Goal: Task Accomplishment & Management: Use online tool/utility

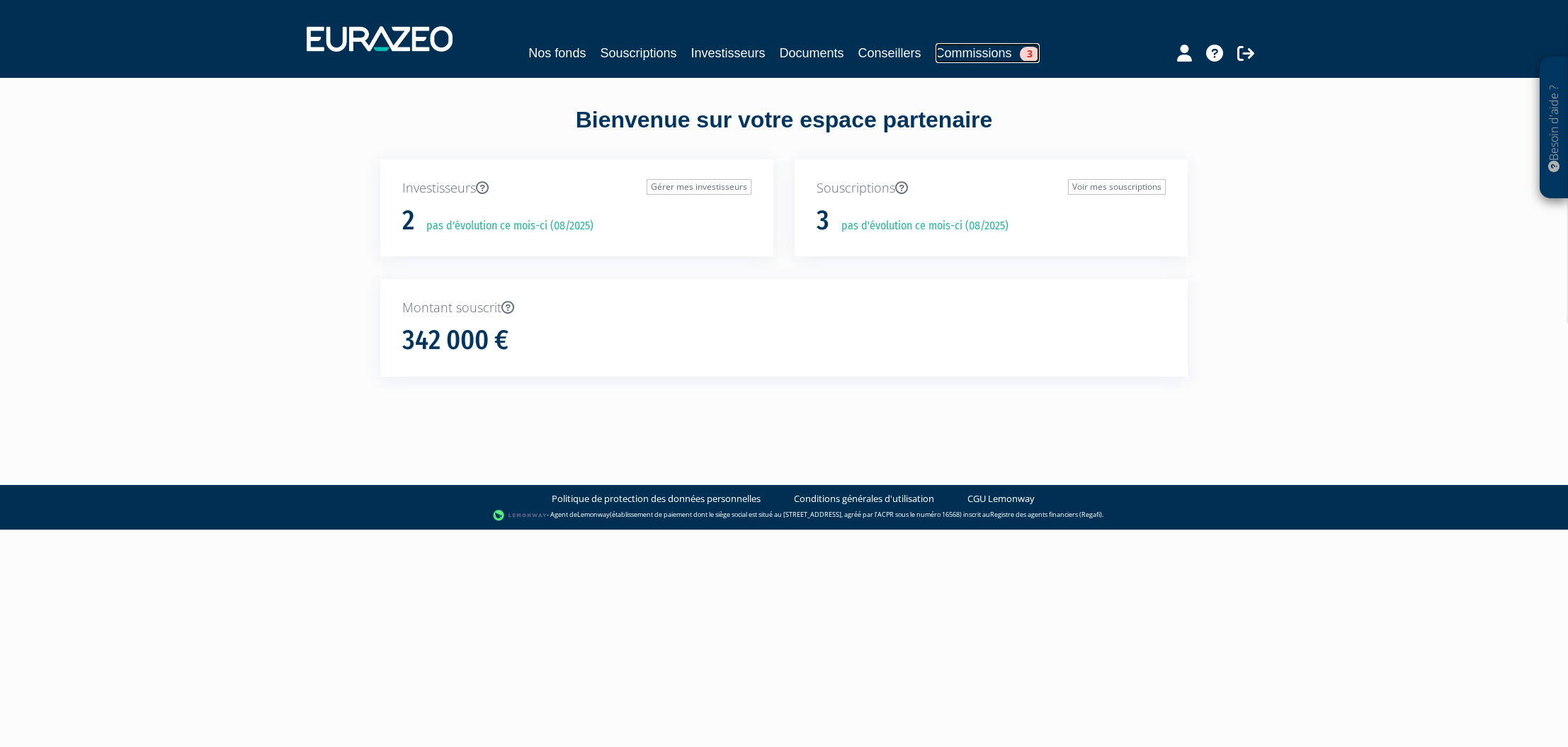
click at [966, 55] on link "Commissions 3" at bounding box center [988, 53] width 104 height 20
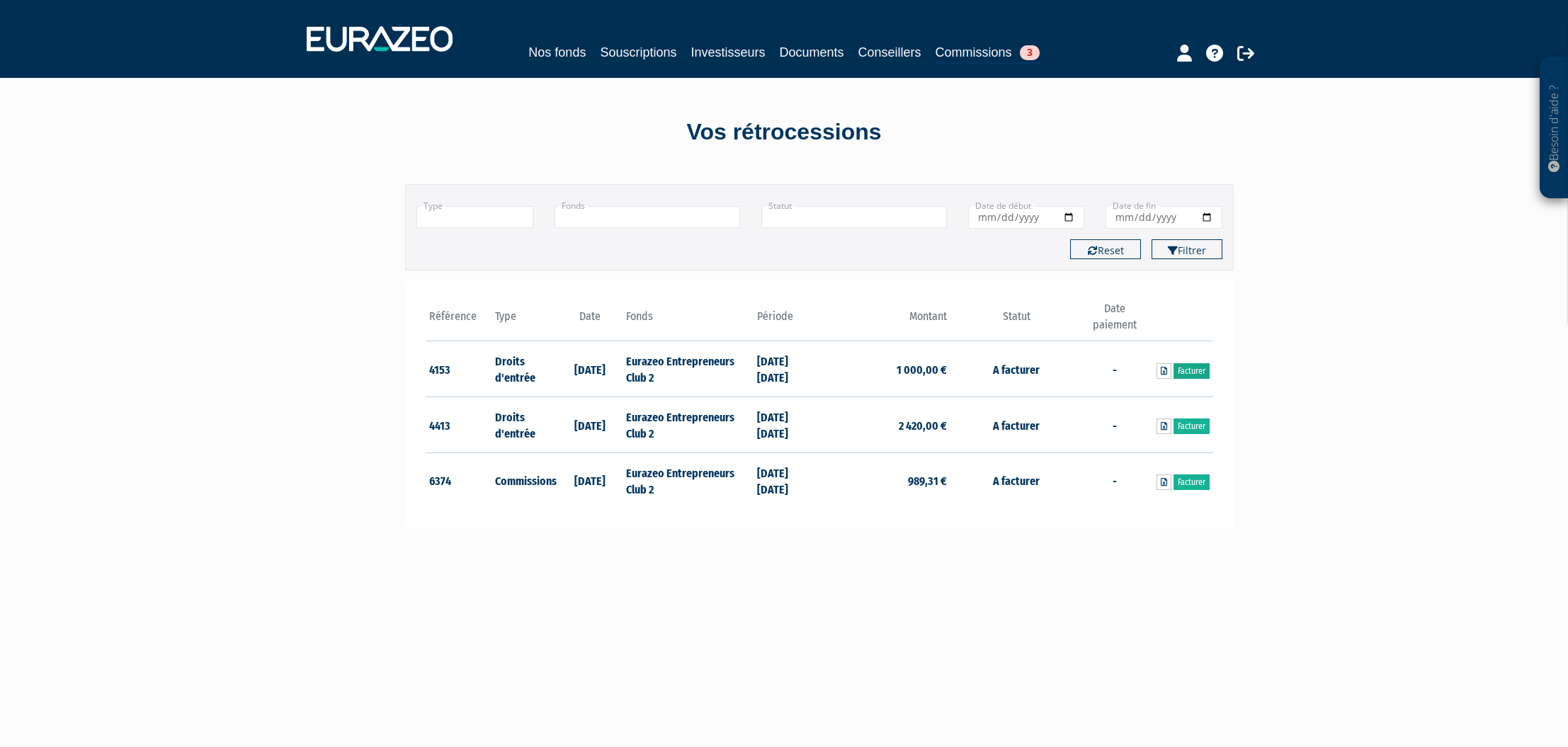
click at [1186, 371] on link "Facturer" at bounding box center [1192, 371] width 36 height 16
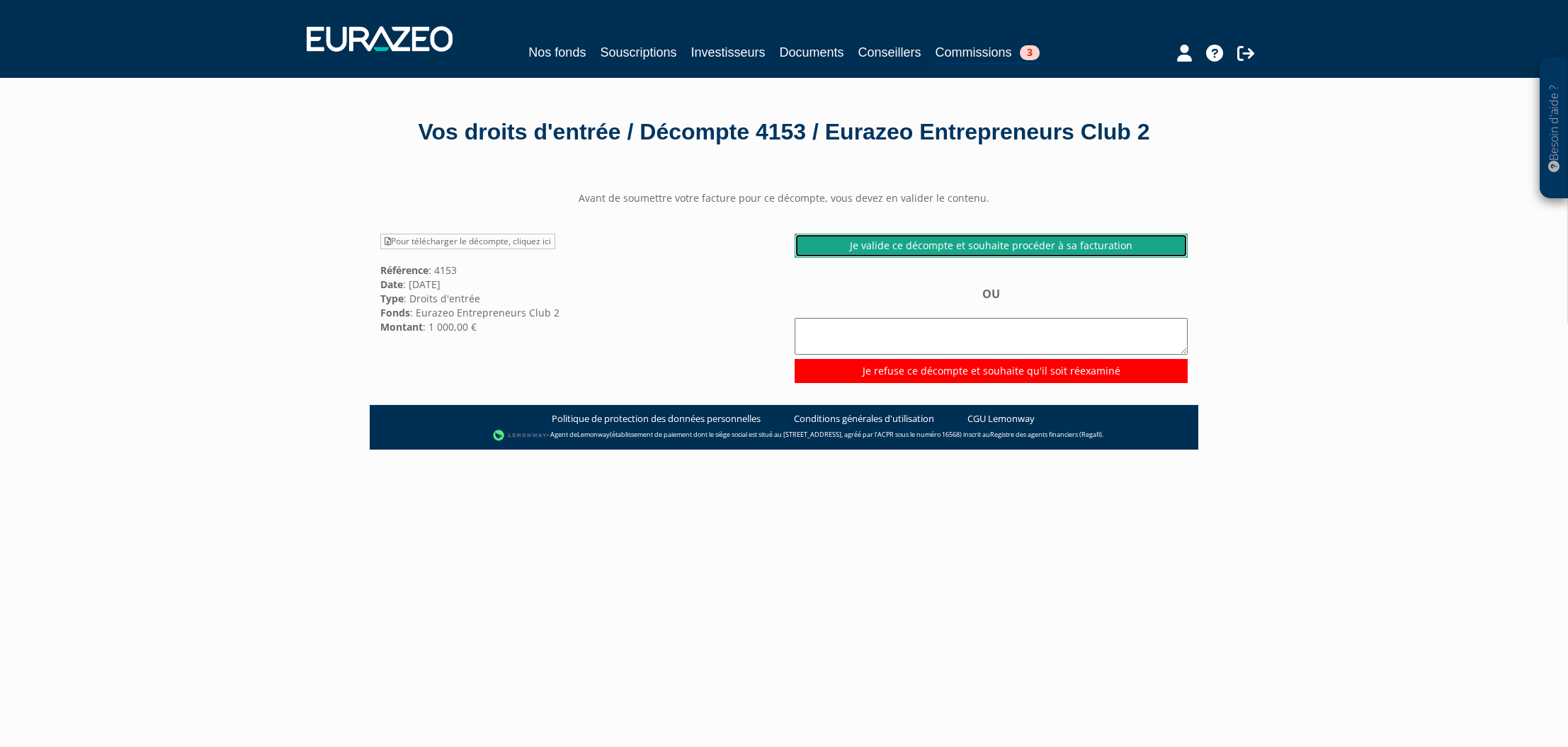
click at [1063, 246] on link "Je valide ce décompte et souhaite procéder à sa facturation" at bounding box center [991, 245] width 393 height 24
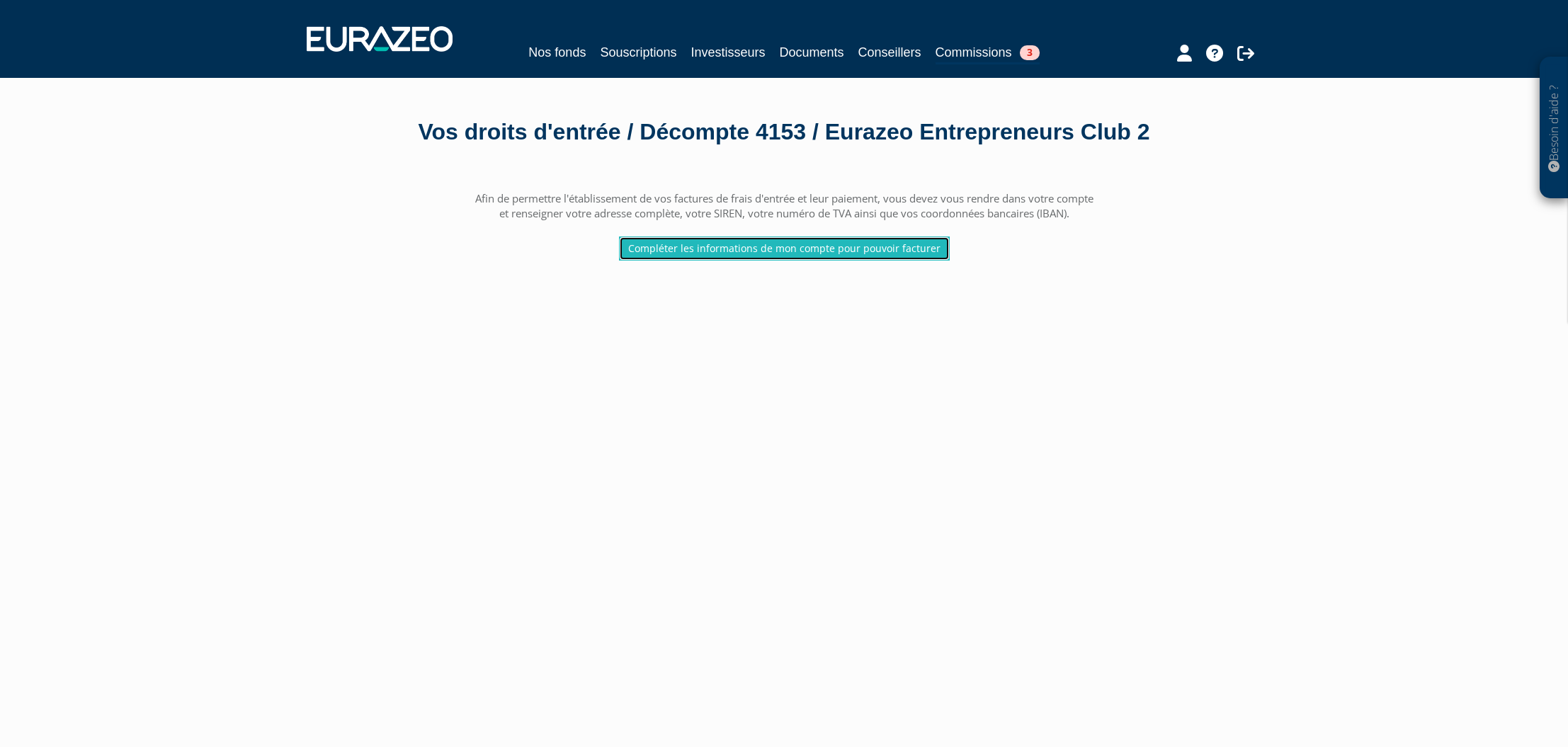
click at [827, 253] on link "Compléter les informations de mon compte pour pouvoir facturer" at bounding box center [784, 248] width 331 height 24
